Goal: Task Accomplishment & Management: Manage account settings

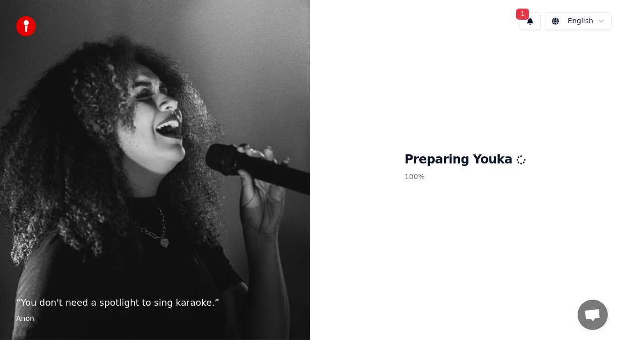
click at [524, 12] on span "1" at bounding box center [522, 14] width 13 height 11
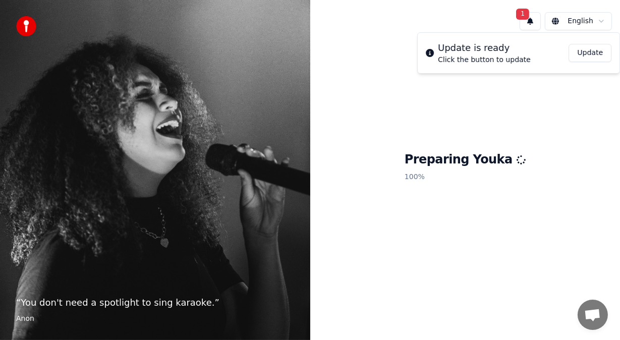
click at [589, 51] on button "Update" at bounding box center [590, 53] width 43 height 18
